Goal: Task Accomplishment & Management: Complete application form

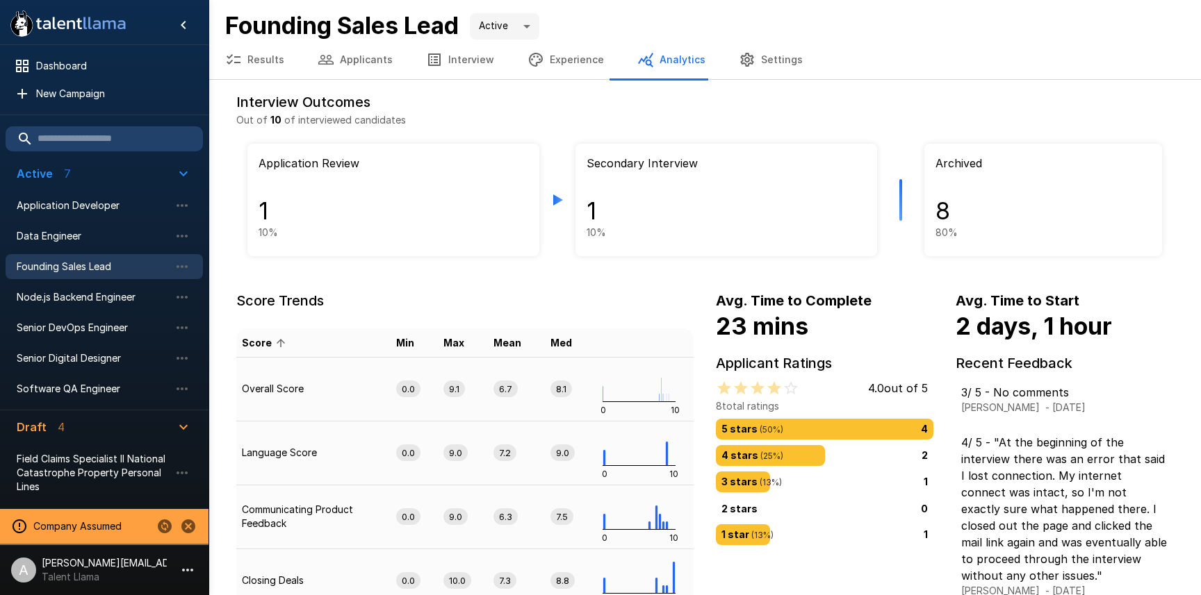
scroll to position [39, 0]
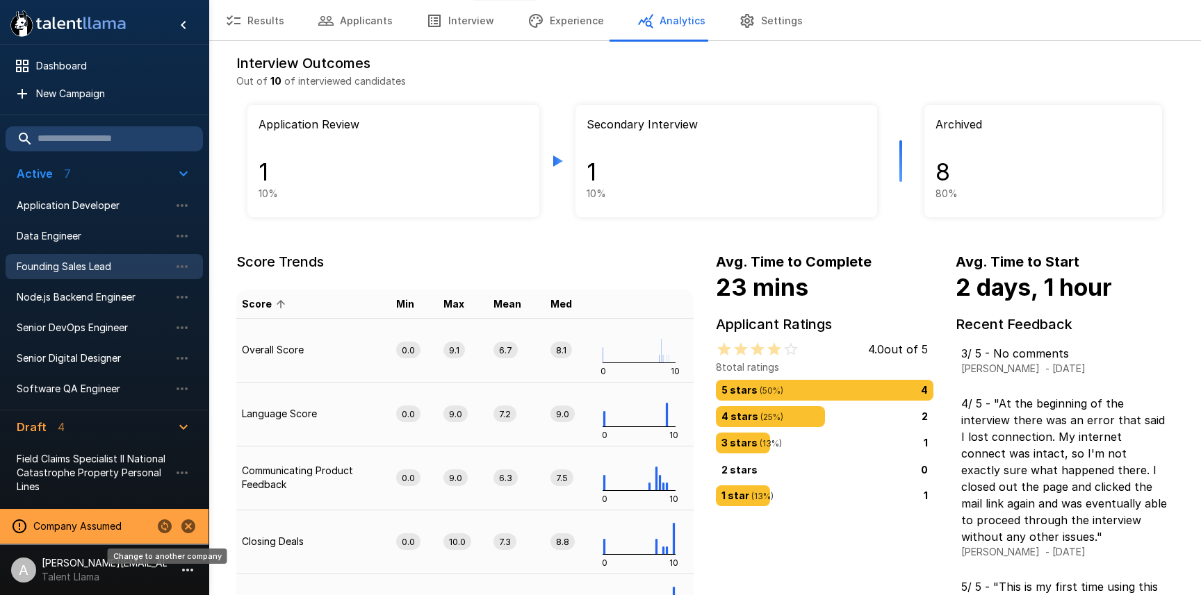
click at [158, 527] on icon "Change to another company" at bounding box center [165, 527] width 14 height 14
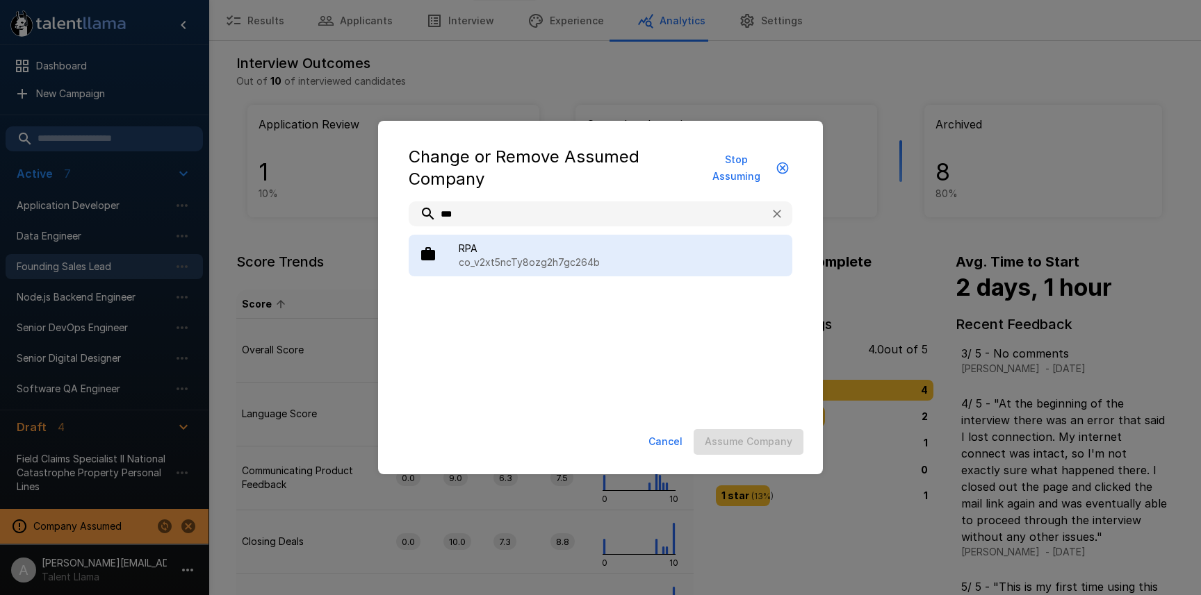
type input "***"
click at [536, 250] on span "RPA" at bounding box center [620, 249] width 322 height 14
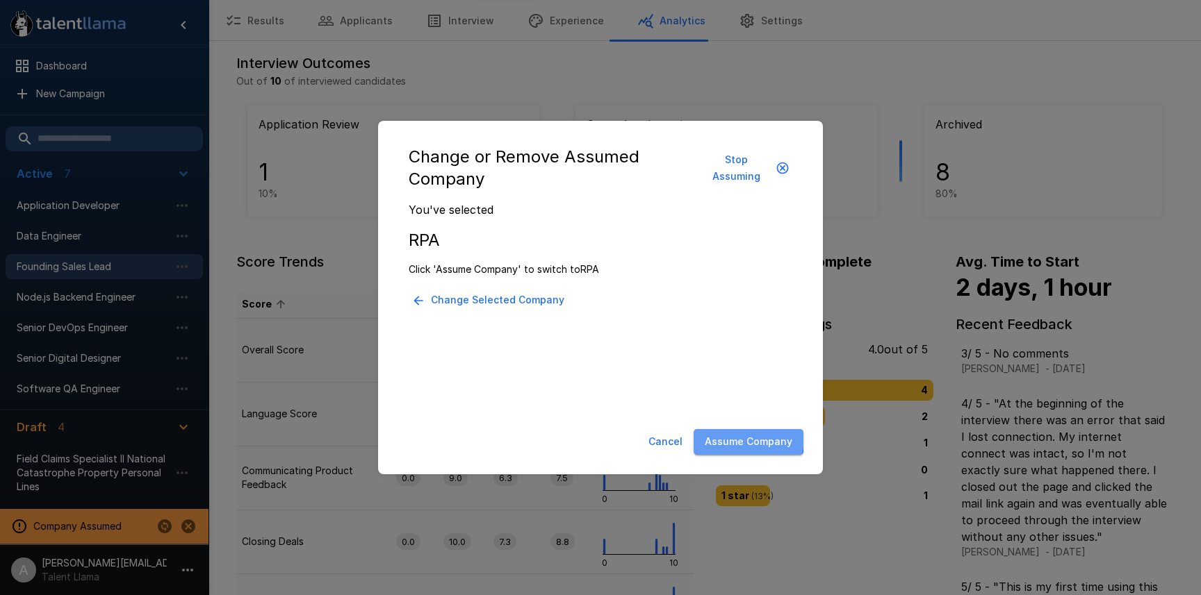
click at [710, 431] on button "Assume Company" at bounding box center [748, 442] width 110 height 26
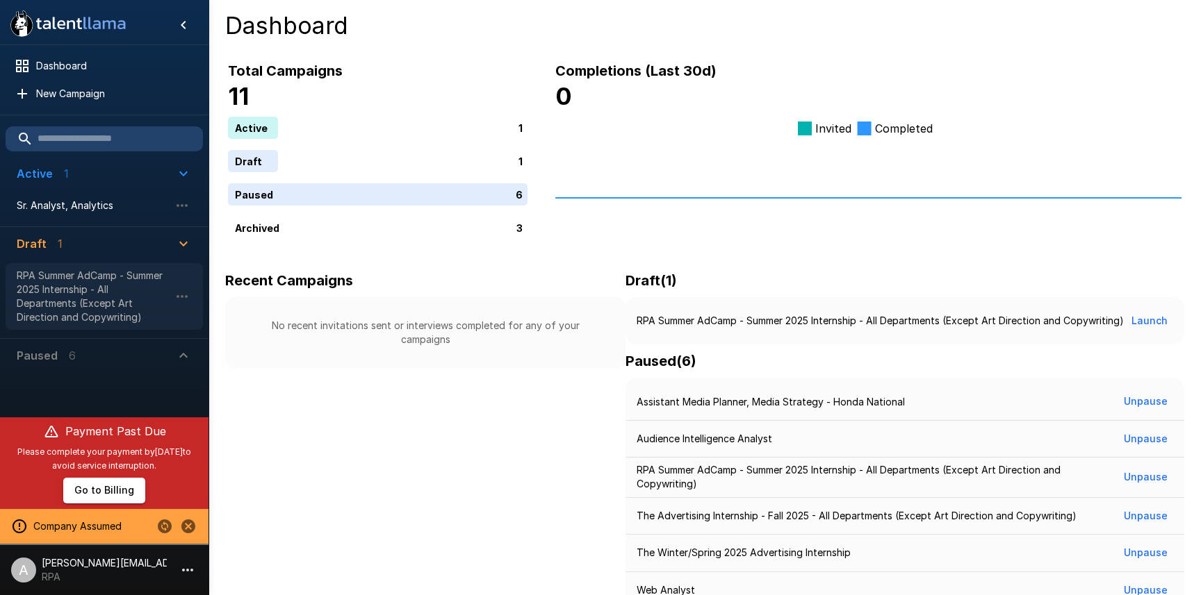
click at [64, 308] on span "RPA Summer AdCamp - Summer 2025 Internship - All Departments (Except Art Direct…" at bounding box center [93, 297] width 153 height 56
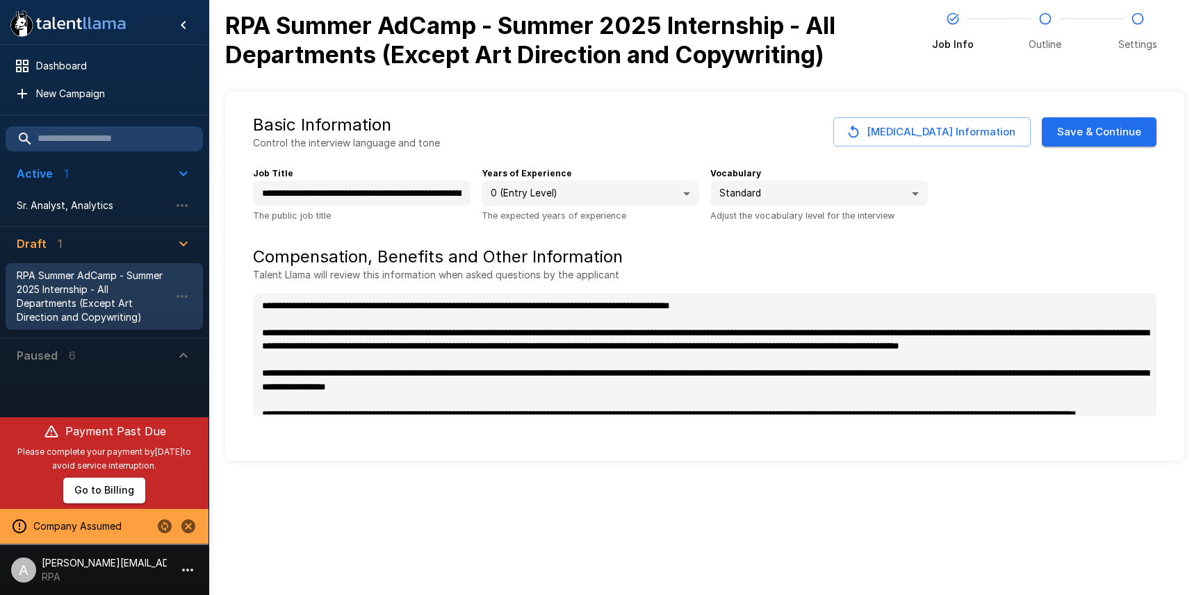
type textarea "*"
